Goal: Transaction & Acquisition: Obtain resource

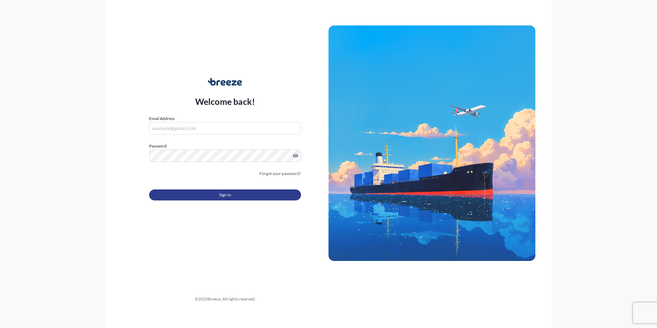
type input "[PERSON_NAME][EMAIL_ADDRESS][PERSON_NAME][DOMAIN_NAME]"
click at [220, 198] on span "Sign In" at bounding box center [225, 194] width 12 height 7
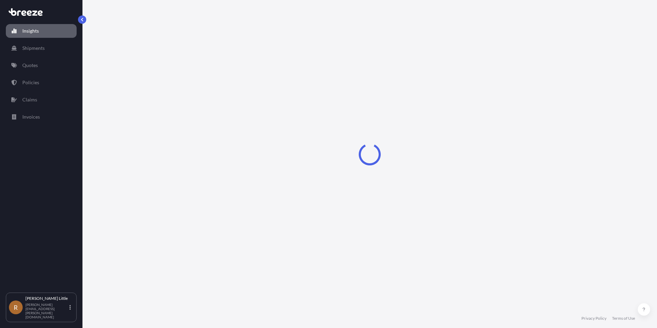
select select "2025"
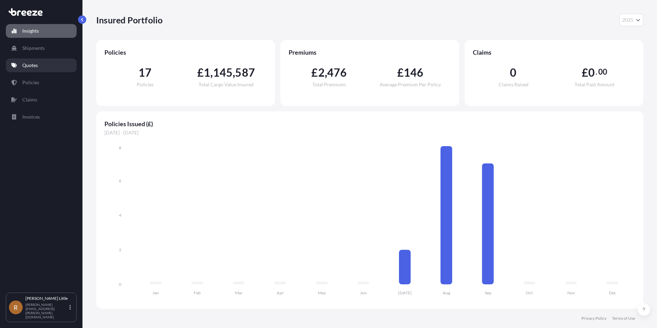
click at [31, 66] on p "Quotes" at bounding box center [29, 65] width 15 height 7
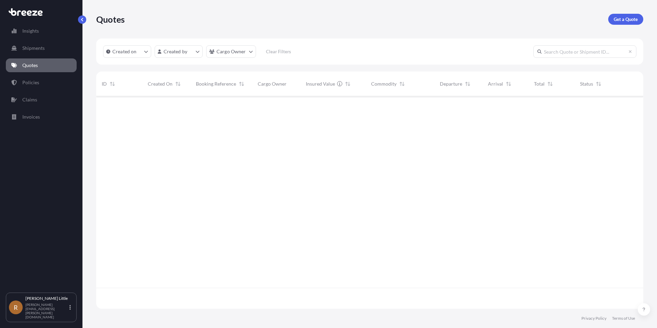
scroll to position [232, 542]
click at [622, 22] on p "Get a Quote" at bounding box center [626, 19] width 24 height 7
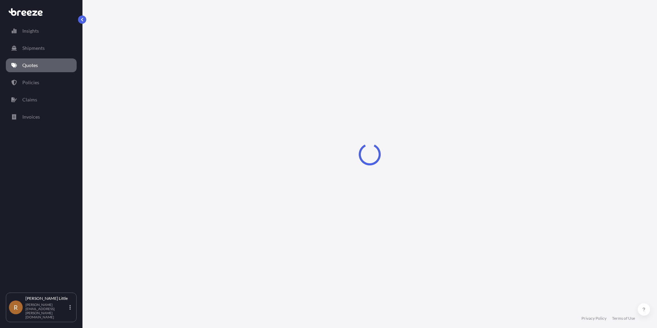
select select "Sea"
select select "1"
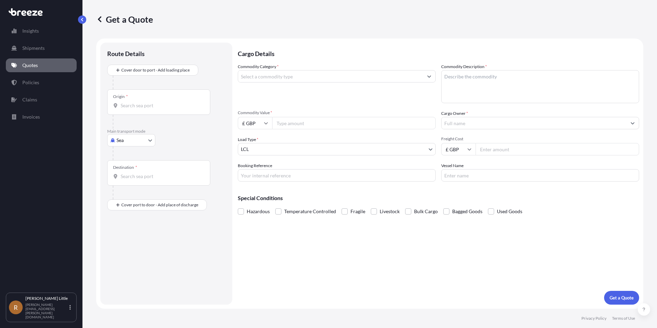
click at [140, 96] on div "Origin *" at bounding box center [158, 101] width 103 height 25
click at [140, 102] on input "Origin *" at bounding box center [161, 105] width 81 height 7
type input "PECLL - [GEOGRAPHIC_DATA], [GEOGRAPHIC_DATA]"
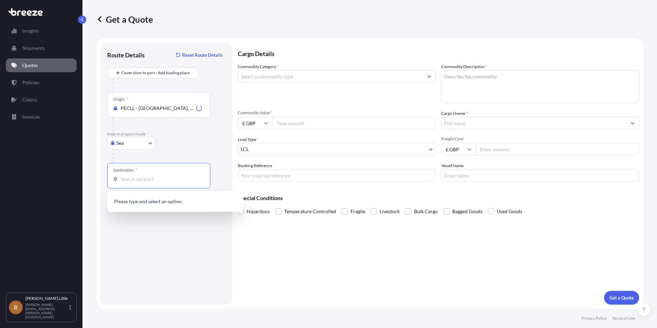
click at [132, 177] on input "Destination *" at bounding box center [161, 179] width 81 height 7
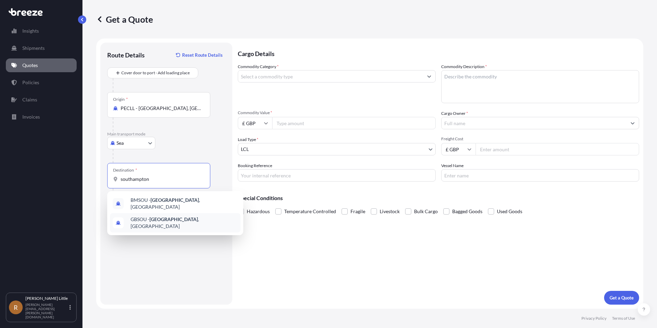
click at [140, 220] on span "GBSOU - [GEOGRAPHIC_DATA] , [GEOGRAPHIC_DATA]" at bounding box center [184, 223] width 107 height 14
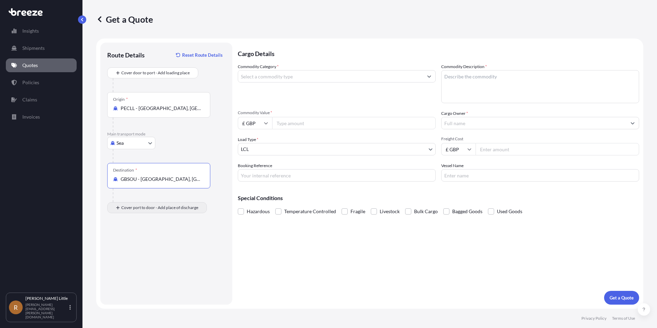
type input "GBSOU - [GEOGRAPHIC_DATA], [GEOGRAPHIC_DATA]"
click at [144, 243] on input "Place of Discharge" at bounding box center [161, 244] width 81 height 7
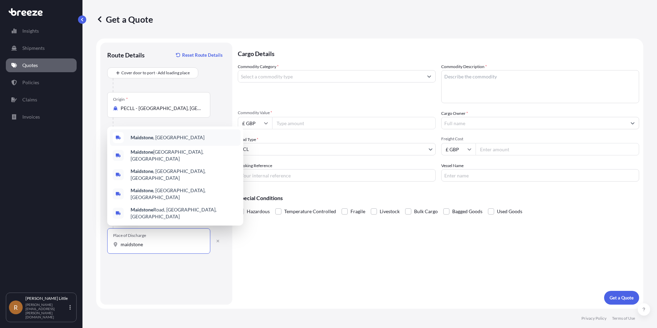
click at [165, 146] on div "Maidstone , [GEOGRAPHIC_DATA]" at bounding box center [175, 137] width 131 height 16
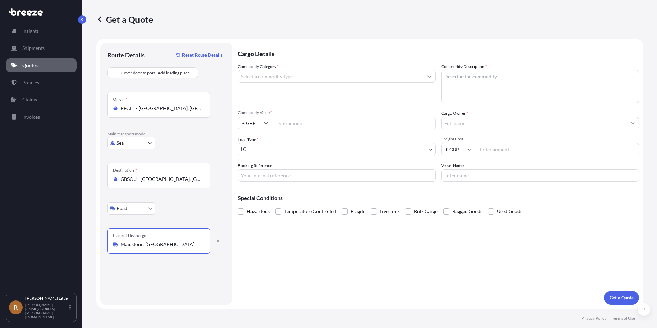
type input "Maidstone, [GEOGRAPHIC_DATA]"
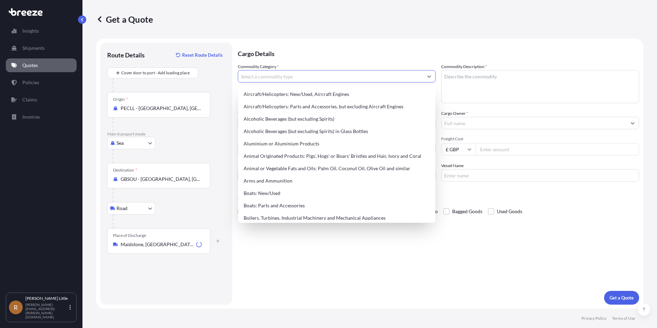
click at [290, 73] on input "Commodity Category *" at bounding box center [330, 76] width 185 height 12
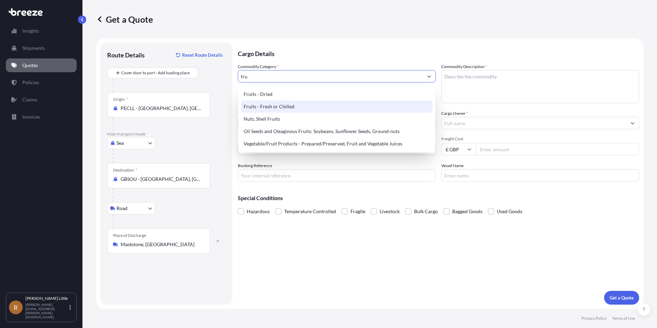
click at [281, 103] on div "Fruits - Fresh or Chilled" at bounding box center [337, 106] width 192 height 12
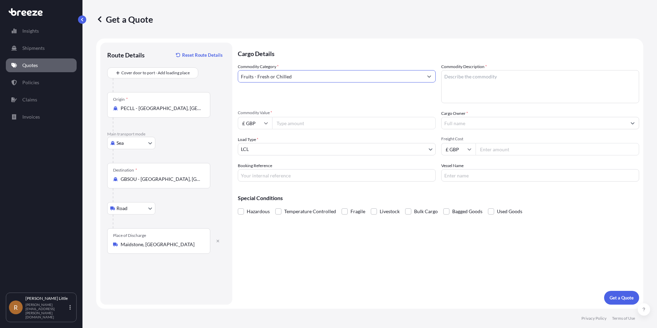
type input "Fruits - Fresh or Chilled"
drag, startPoint x: 477, startPoint y: 75, endPoint x: 492, endPoint y: 55, distance: 24.3
click at [477, 75] on textarea "Commodity Description *" at bounding box center [540, 86] width 198 height 33
type textarea "Blueberries"
click at [260, 124] on input "£ GBP" at bounding box center [255, 123] width 34 height 12
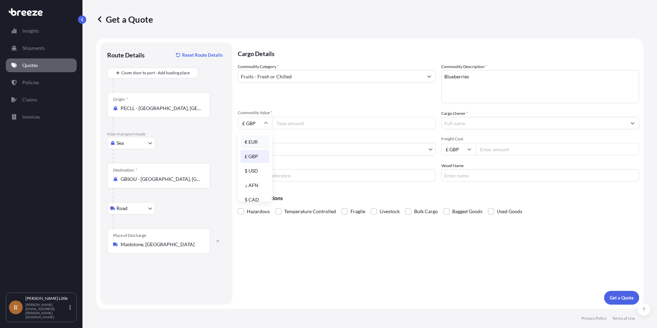
click at [259, 143] on div "€ EUR" at bounding box center [254, 141] width 29 height 13
type input "€ EUR"
click at [291, 125] on input "Commodity Value *" at bounding box center [354, 123] width 164 height 12
type input "112320.00"
click at [473, 125] on input "Cargo Owner *" at bounding box center [533, 123] width 185 height 12
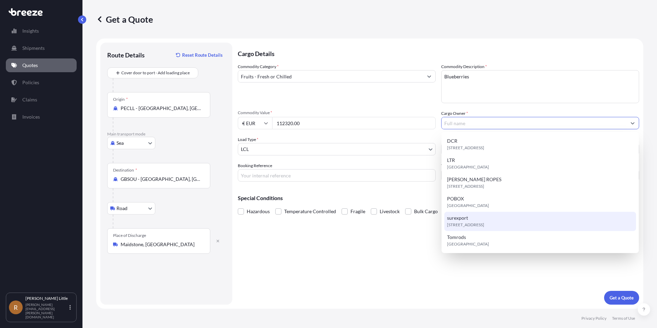
click at [473, 221] on div "[STREET_ADDRESS]" at bounding box center [540, 221] width 192 height 19
type input "surexport"
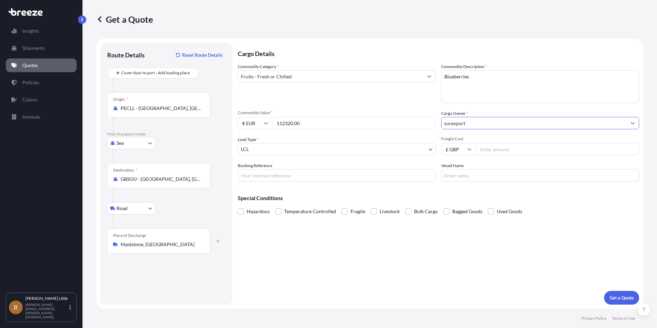
click at [285, 148] on body "6 options available. Insights Shipments Quotes Policies Claims Invoices R [PERS…" at bounding box center [328, 164] width 657 height 328
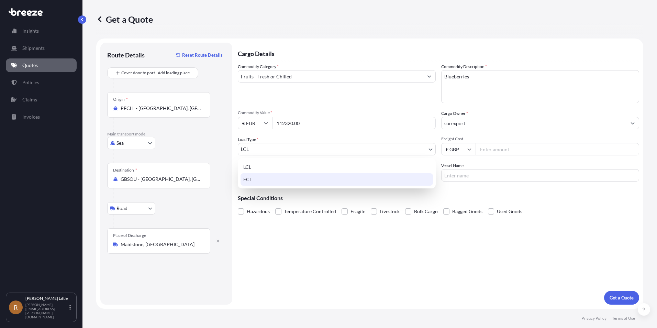
click at [268, 182] on div "FCL" at bounding box center [336, 179] width 192 height 12
select select "2"
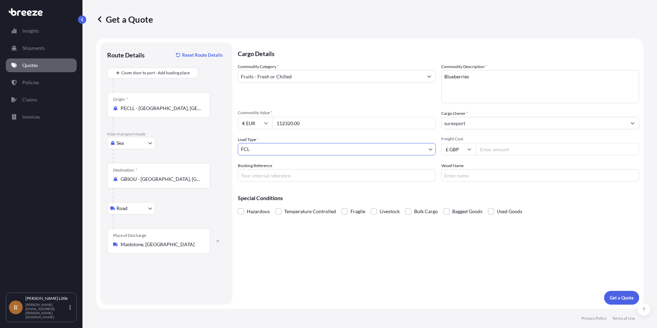
click at [467, 149] on icon at bounding box center [469, 149] width 4 height 4
click at [459, 198] on div "$ USD" at bounding box center [458, 196] width 29 height 13
type input "$ USD"
click at [493, 152] on input "Freight Cost" at bounding box center [557, 149] width 164 height 12
type input "4525.00"
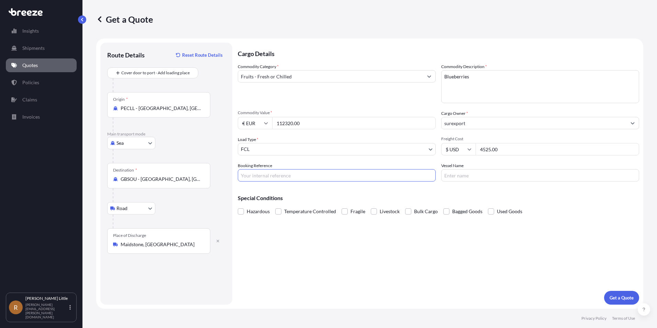
click at [323, 172] on input "Booking Reference" at bounding box center [337, 175] width 198 height 12
type input "BSI25002096"
click at [469, 176] on input "Vessel Name" at bounding box center [540, 175] width 198 height 12
type input "[PERSON_NAME]"
click at [280, 210] on span at bounding box center [278, 211] width 6 height 6
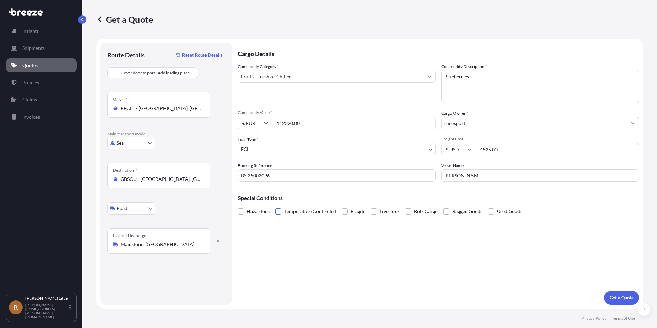
click at [275, 206] on input "Temperature Controlled" at bounding box center [275, 206] width 0 height 0
click at [628, 299] on p "Get a Quote" at bounding box center [621, 297] width 24 height 7
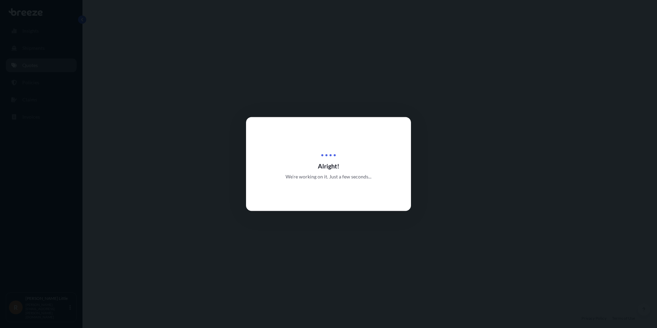
select select "Sea"
select select "Road"
select select "2"
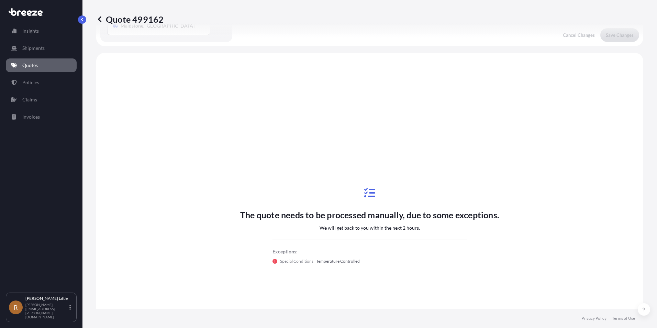
scroll to position [234, 0]
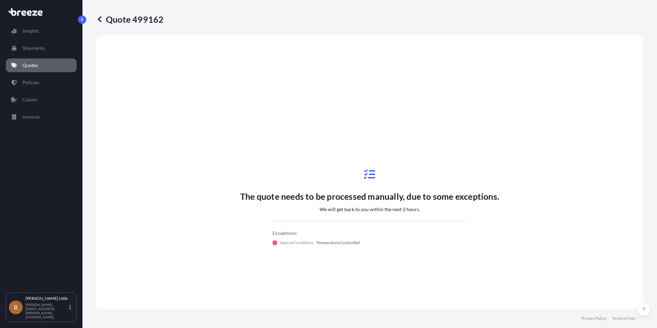
click at [42, 69] on link "Quotes" at bounding box center [41, 65] width 71 height 14
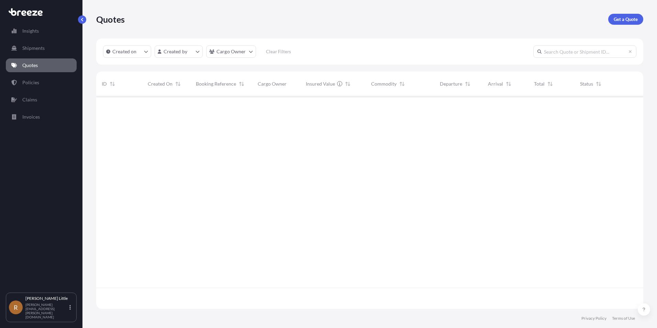
scroll to position [211, 542]
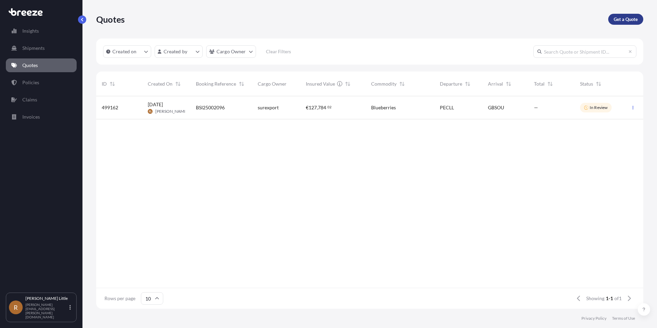
click at [618, 21] on p "Get a Quote" at bounding box center [626, 19] width 24 height 7
select select "Sea"
select select "1"
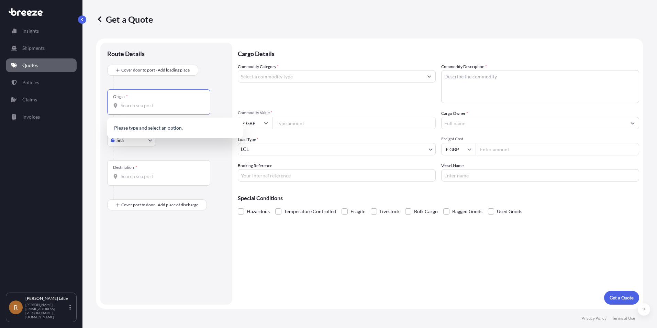
click at [149, 108] on input "Origin *" at bounding box center [161, 105] width 81 height 7
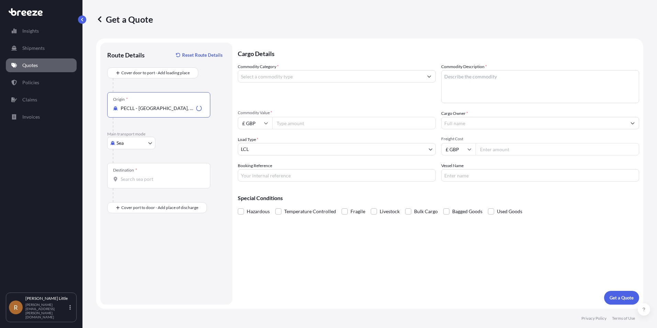
type input "PECLL - [GEOGRAPHIC_DATA], [GEOGRAPHIC_DATA]"
click at [147, 184] on div "Destination *" at bounding box center [158, 175] width 103 height 25
click at [147, 182] on input "Destination *" at bounding box center [161, 179] width 81 height 7
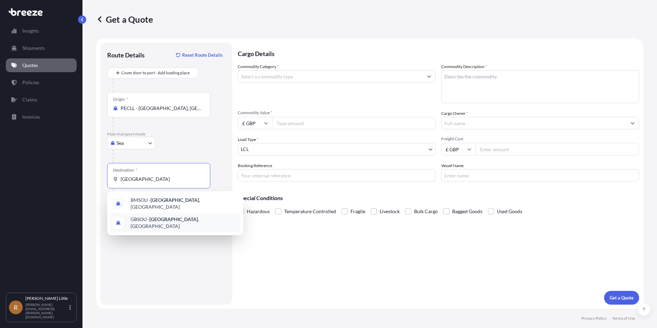
click at [146, 215] on div "BMSOU - [GEOGRAPHIC_DATA] , [GEOGRAPHIC_DATA] [GEOGRAPHIC_DATA] - [GEOGRAPHIC_D…" at bounding box center [175, 213] width 136 height 44
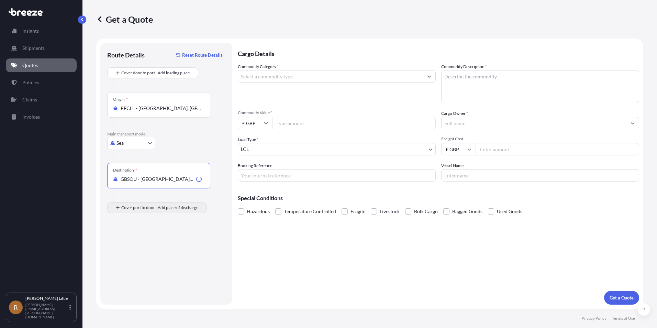
type input "GBSOU - [GEOGRAPHIC_DATA], [GEOGRAPHIC_DATA]"
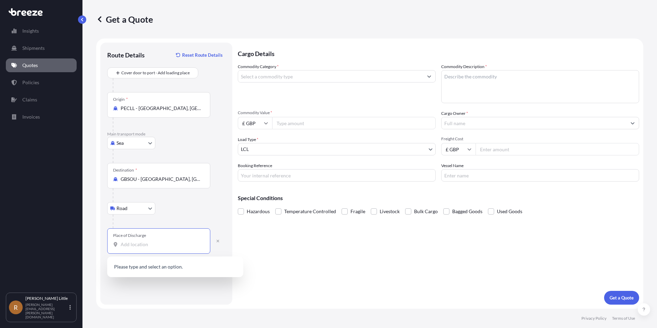
drag, startPoint x: 142, startPoint y: 242, endPoint x: 133, endPoint y: 240, distance: 9.5
click at [142, 242] on input "Place of Discharge" at bounding box center [161, 244] width 81 height 7
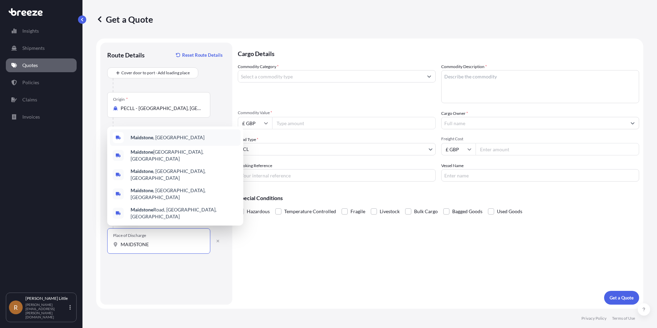
click at [160, 146] on div "Maidstone , [GEOGRAPHIC_DATA]" at bounding box center [175, 137] width 131 height 16
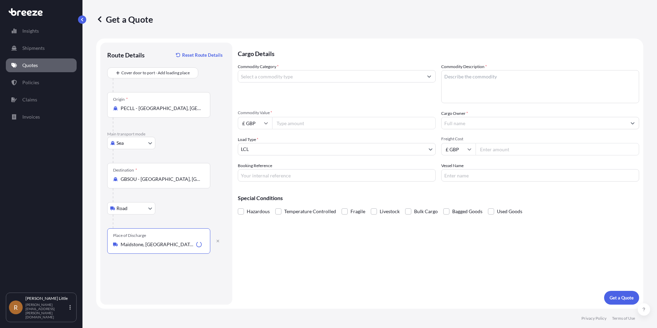
type input "Maidstone, [GEOGRAPHIC_DATA]"
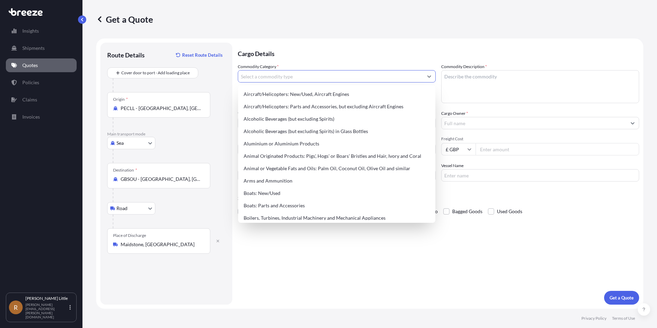
click at [312, 78] on input "Commodity Category *" at bounding box center [330, 76] width 185 height 12
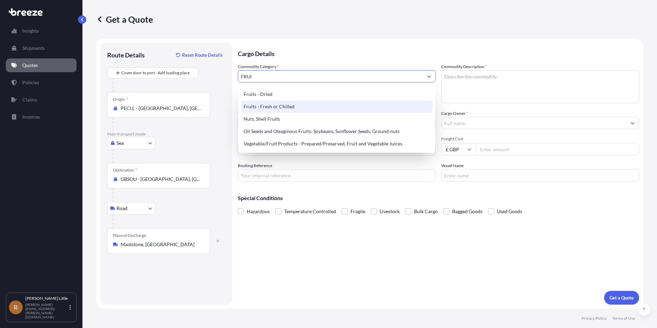
click at [304, 101] on div "Fruits - Fresh or Chilled" at bounding box center [337, 106] width 192 height 12
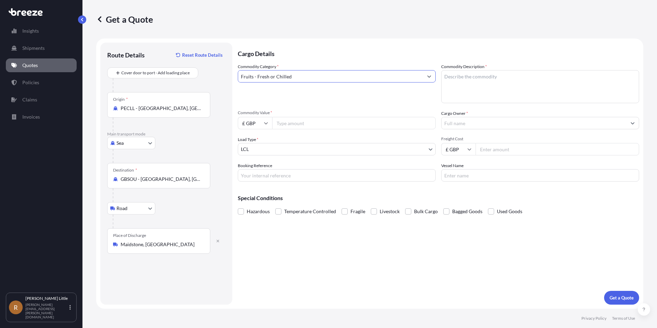
type input "Fruits - Fresh or Chilled"
click at [484, 85] on textarea "Commodity Description *" at bounding box center [540, 86] width 198 height 33
type textarea "BLUEBERRIES"
click at [267, 120] on input "£ GBP" at bounding box center [255, 123] width 34 height 12
drag, startPoint x: 256, startPoint y: 143, endPoint x: 264, endPoint y: 137, distance: 10.6
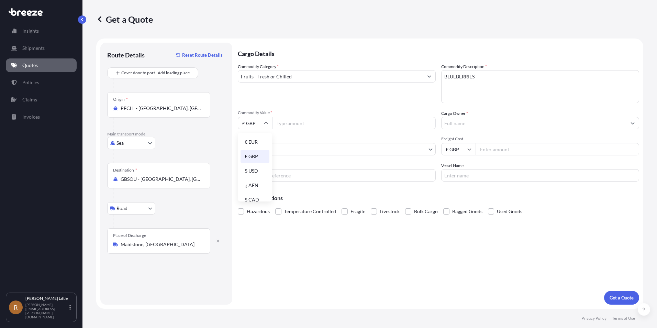
click at [256, 144] on div "€ EUR" at bounding box center [254, 141] width 29 height 13
type input "€ EUR"
click at [288, 123] on input "Commodity Value *" at bounding box center [354, 123] width 164 height 12
type input "93015.00"
click at [539, 117] on input "Cargo Owner *" at bounding box center [533, 123] width 185 height 12
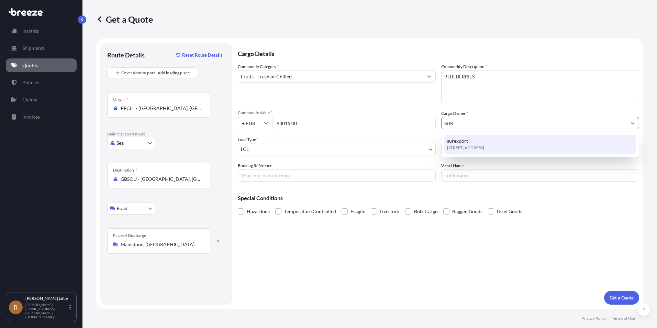
click at [496, 139] on div "[STREET_ADDRESS]" at bounding box center [540, 144] width 192 height 19
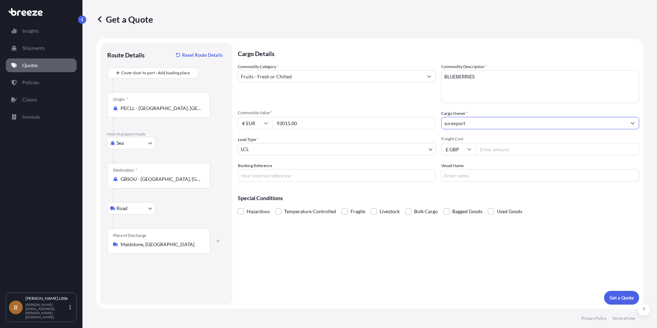
type input "surexport"
click at [350, 156] on div "Commodity Category * Fruits - Fresh or Chilled Commodity Description * BLUEBERR…" at bounding box center [438, 122] width 401 height 118
click at [303, 151] on body "6 options available. 3 options available. 1 option available. Insights Shipment…" at bounding box center [328, 164] width 657 height 328
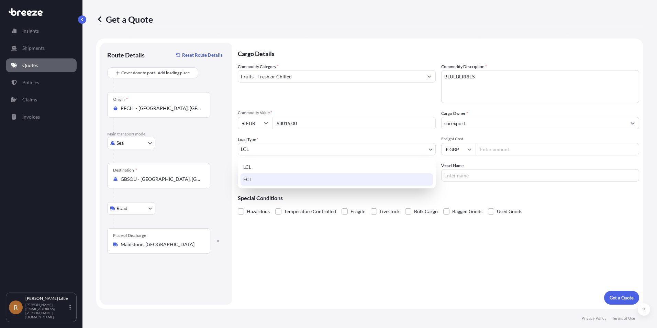
click at [260, 184] on div "FCL" at bounding box center [336, 179] width 192 height 12
select select "2"
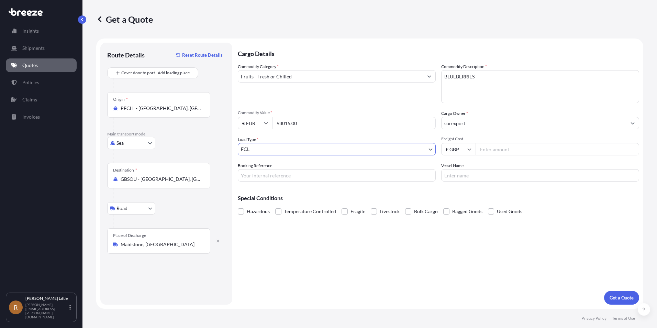
click at [470, 152] on input "£ GBP" at bounding box center [458, 149] width 34 height 12
click at [459, 196] on div "$ USD" at bounding box center [458, 196] width 29 height 13
type input "$ USD"
click at [502, 145] on input "Freight Cost" at bounding box center [557, 149] width 164 height 12
type input "4525.00"
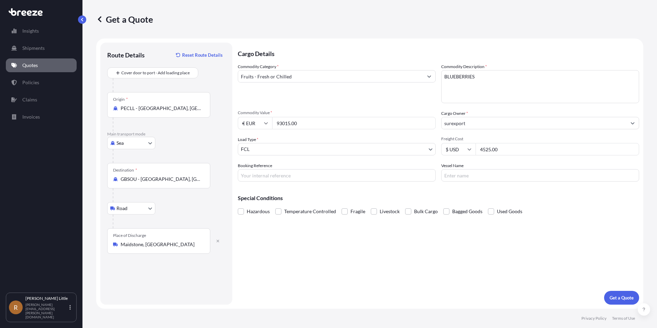
click at [288, 173] on input "Booking Reference" at bounding box center [337, 175] width 198 height 12
type input "V"
type input "BSI25002097"
click at [450, 179] on input "Vessel Name" at bounding box center [540, 175] width 198 height 12
type input "[PERSON_NAME]"
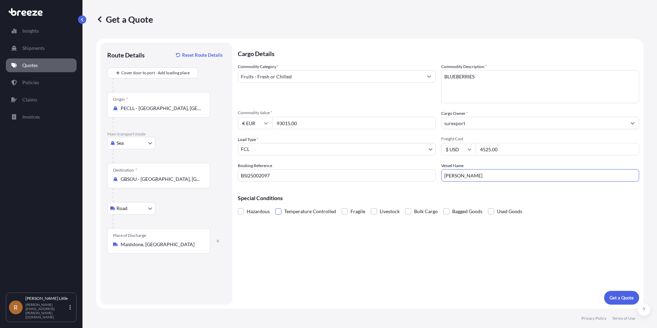
click at [280, 210] on span at bounding box center [278, 211] width 6 height 6
click at [275, 206] on input "Temperature Controlled" at bounding box center [275, 206] width 0 height 0
click at [610, 296] on p "Get a Quote" at bounding box center [621, 297] width 24 height 7
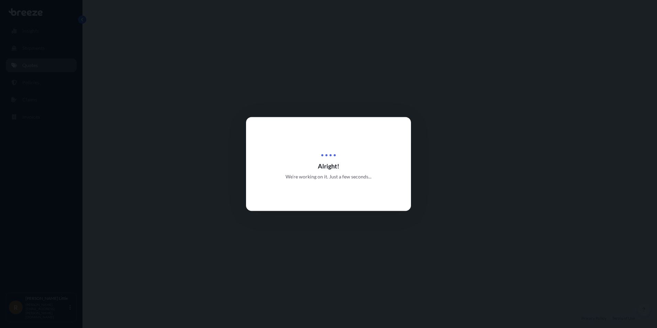
select select "Sea"
select select "Road"
select select "2"
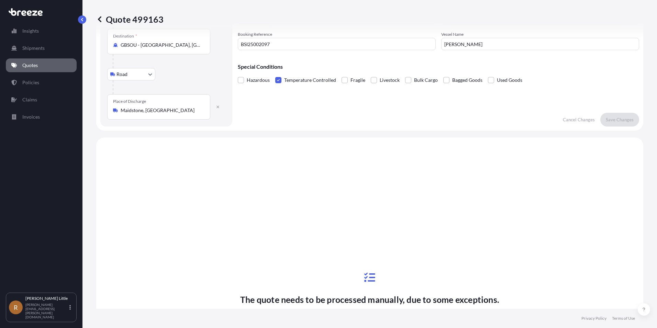
scroll to position [234, 0]
